Goal: Task Accomplishment & Management: Use online tool/utility

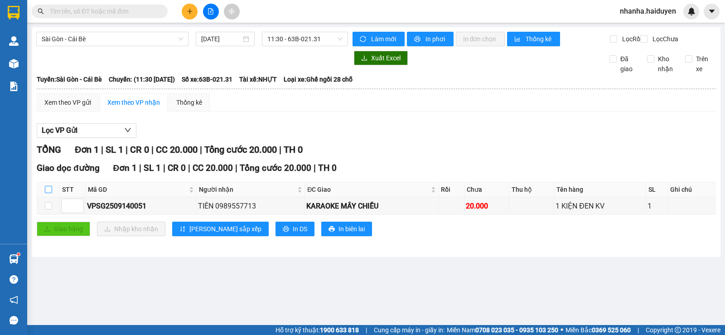
click at [51, 193] on input "checkbox" at bounding box center [48, 189] width 7 height 7
checkbox input "true"
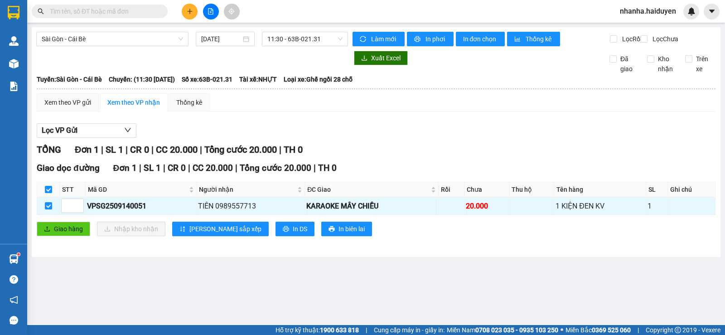
click at [58, 226] on div "Giao dọc đường Đơn 1 | SL 1 | CR 0 | CC 20.000 | Tổng cước 20.000 | TH 0 STT Mã…" at bounding box center [376, 202] width 679 height 82
click at [64, 234] on span "Giao hàng" at bounding box center [68, 229] width 29 height 10
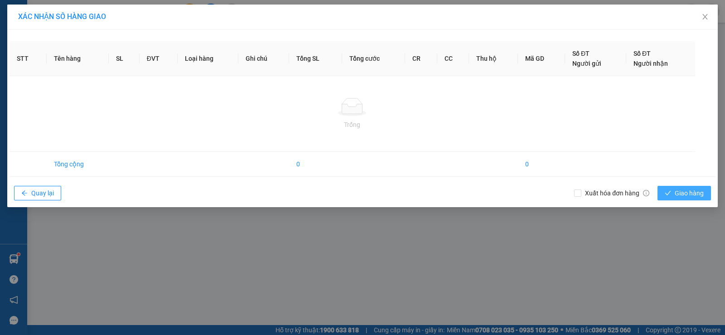
drag, startPoint x: 695, startPoint y: 193, endPoint x: 650, endPoint y: 199, distance: 44.9
click at [693, 193] on span "Giao hàng" at bounding box center [689, 193] width 29 height 10
click at [707, 10] on span "Close" at bounding box center [704, 17] width 25 height 25
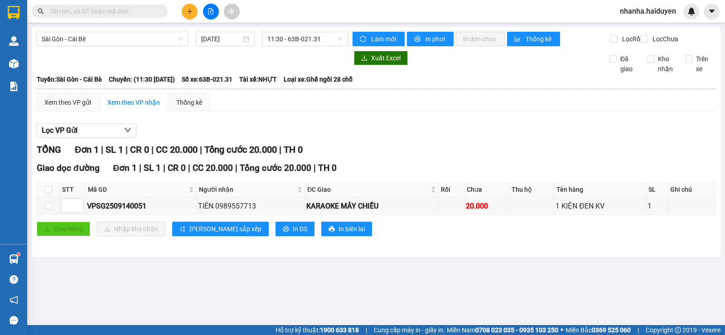
drag, startPoint x: 707, startPoint y: 10, endPoint x: 704, endPoint y: 17, distance: 7.9
click at [707, 13] on button at bounding box center [712, 12] width 16 height 16
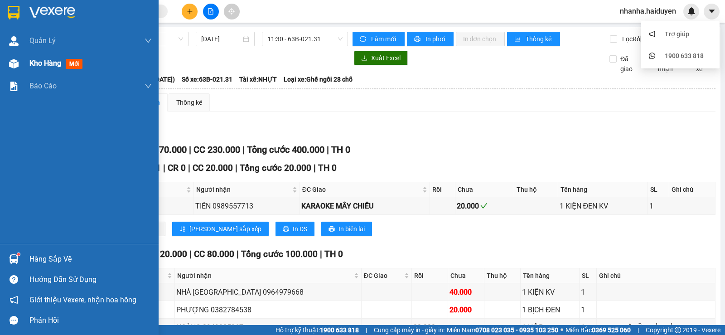
click at [23, 68] on div "Kho hàng mới" at bounding box center [79, 63] width 159 height 23
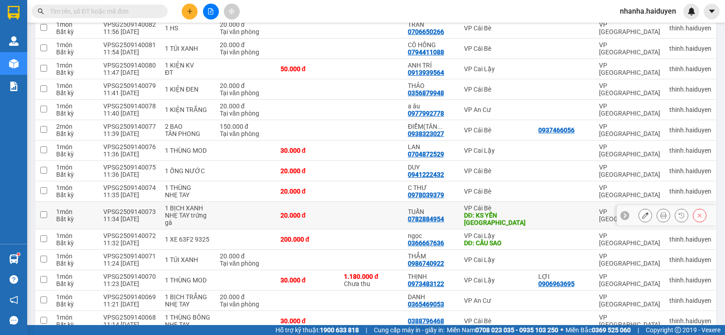
scroll to position [422, 0]
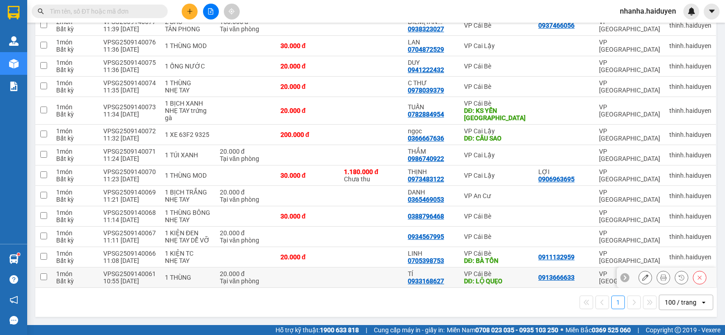
click at [334, 281] on td at bounding box center [308, 277] width 64 height 20
checkbox input "true"
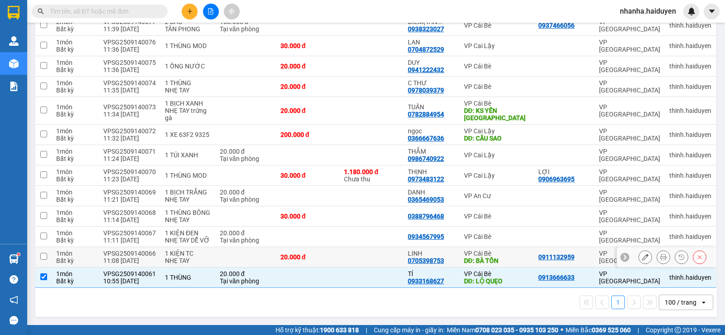
click at [339, 257] on td at bounding box center [371, 257] width 64 height 20
checkbox input "true"
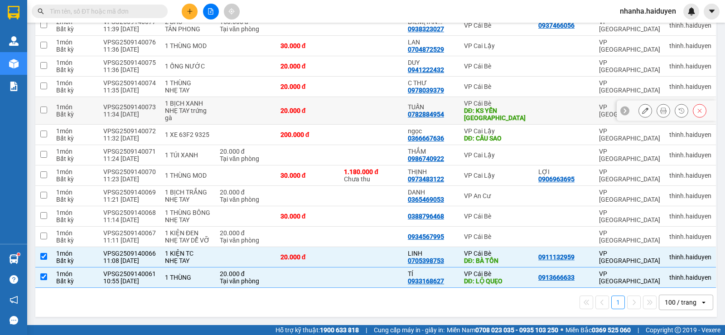
click at [385, 110] on td at bounding box center [371, 111] width 64 height 28
checkbox input "true"
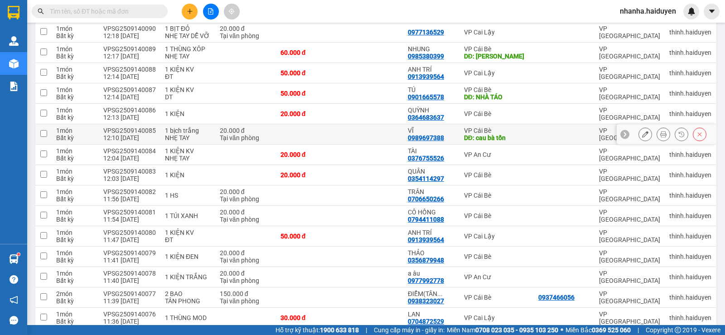
scroll to position [0, 0]
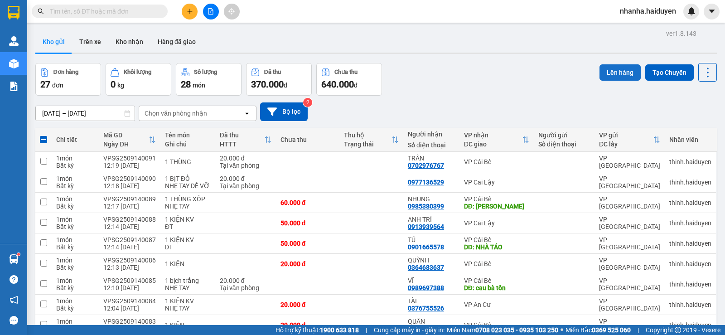
click at [613, 76] on button "Lên hàng" at bounding box center [620, 72] width 41 height 16
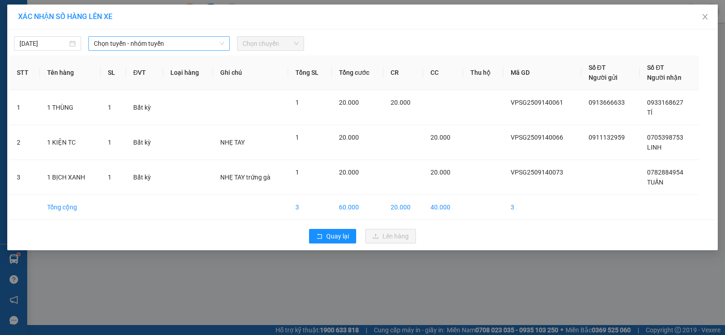
click at [206, 39] on span "Chọn tuyến - nhóm tuyến" at bounding box center [159, 44] width 131 height 14
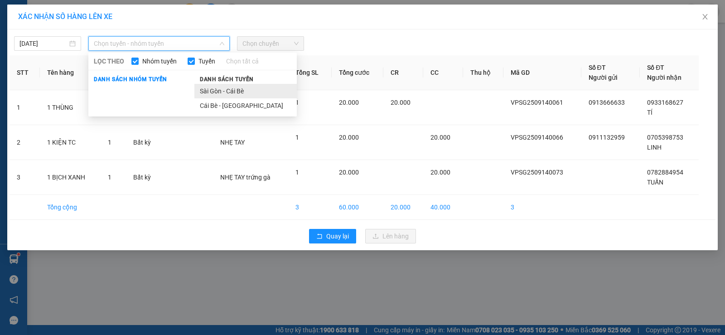
click at [237, 92] on li "Sài Gòn - Cái Bè" at bounding box center [245, 91] width 102 height 15
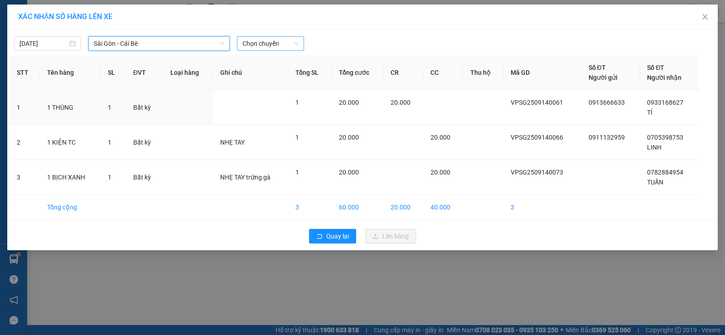
click at [264, 41] on span "Chọn chuyến" at bounding box center [270, 44] width 56 height 14
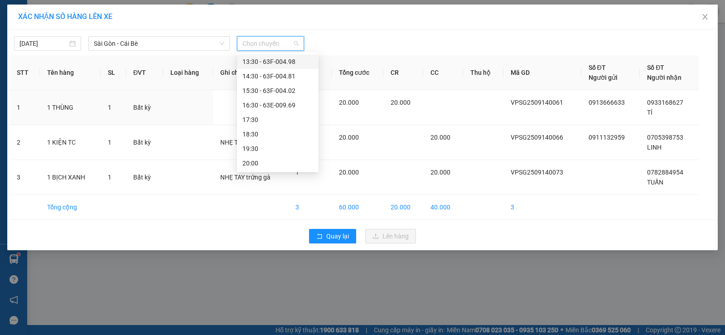
scroll to position [100, 0]
click at [280, 90] on div "12:30 - 63E-010.89" at bounding box center [277, 92] width 71 height 10
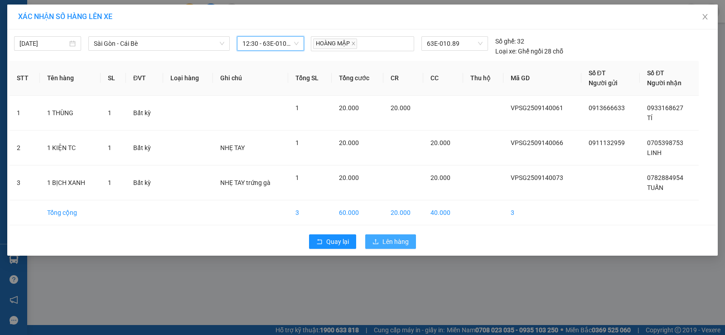
click at [380, 246] on button "Lên hàng" at bounding box center [390, 241] width 51 height 15
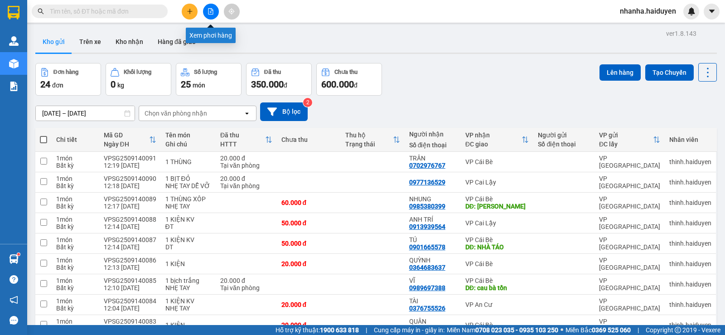
click at [213, 13] on icon "file-add" at bounding box center [211, 11] width 6 height 6
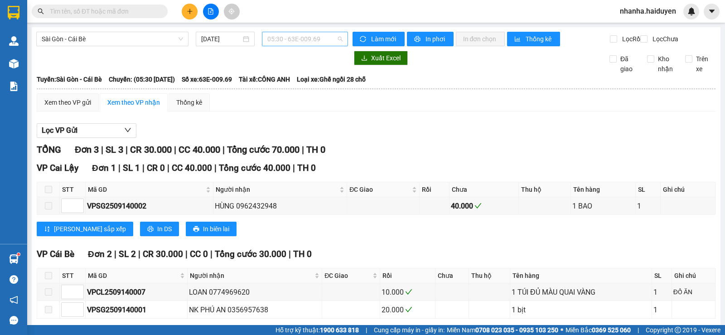
click at [286, 35] on span "05:30 - 63E-009.69" at bounding box center [304, 39] width 75 height 14
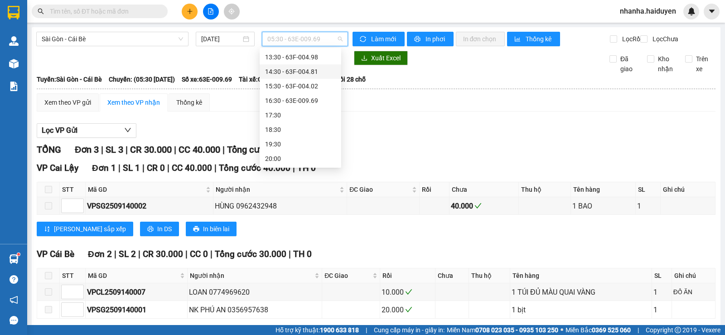
scroll to position [54, 0]
click at [305, 131] on div "12:30 - 63E-010.89" at bounding box center [300, 133] width 71 height 10
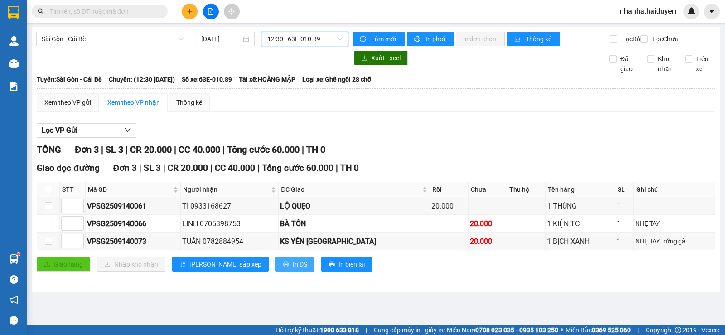
click at [293, 269] on span "In DS" at bounding box center [300, 264] width 15 height 10
